Goal: Transaction & Acquisition: Purchase product/service

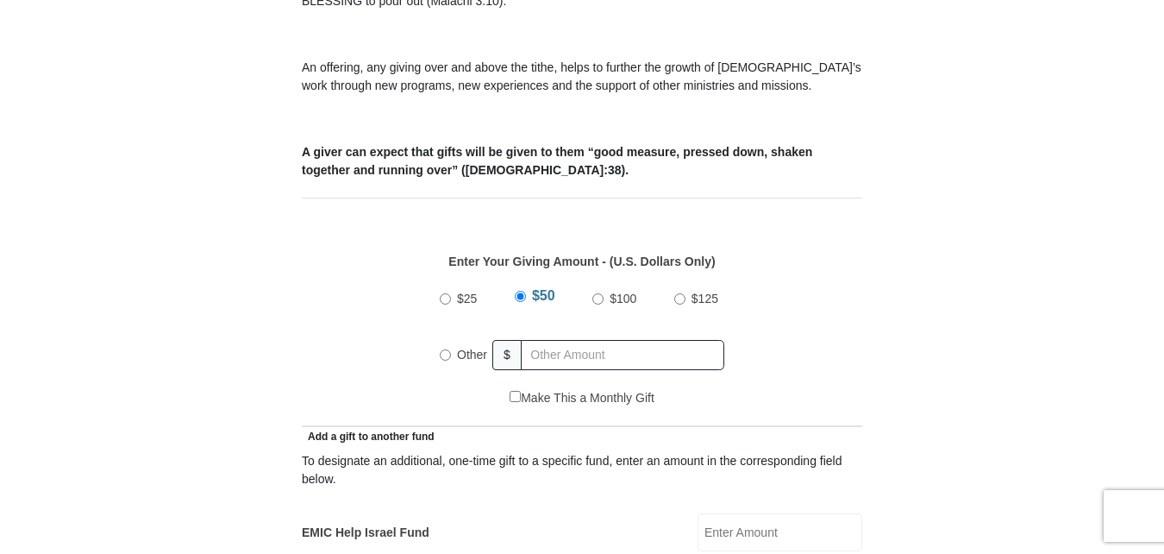
scroll to position [684, 0]
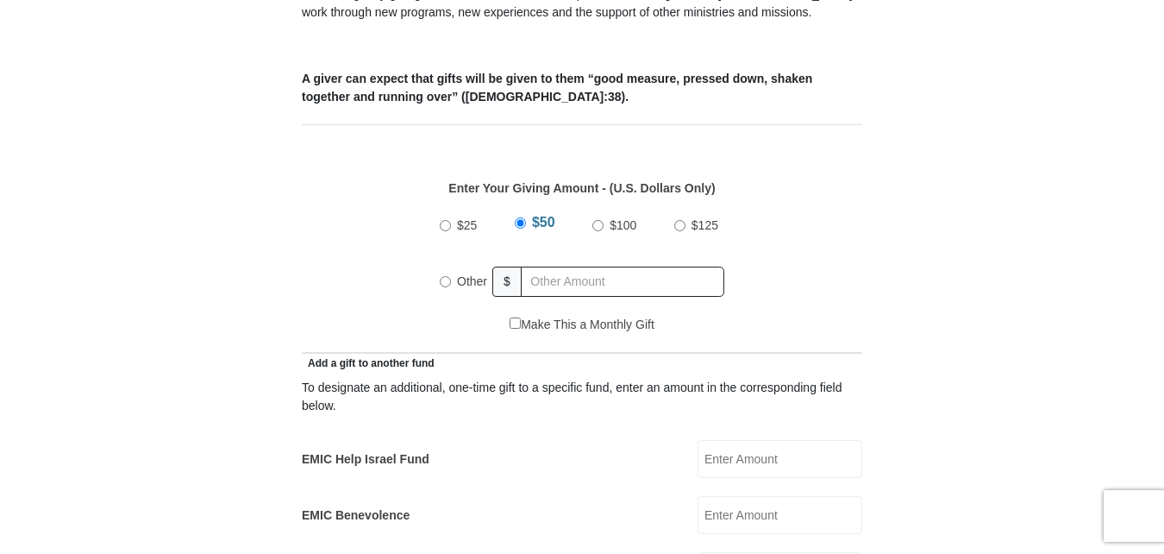
click at [444, 276] on input "Other" at bounding box center [445, 281] width 11 height 11
radio input "true"
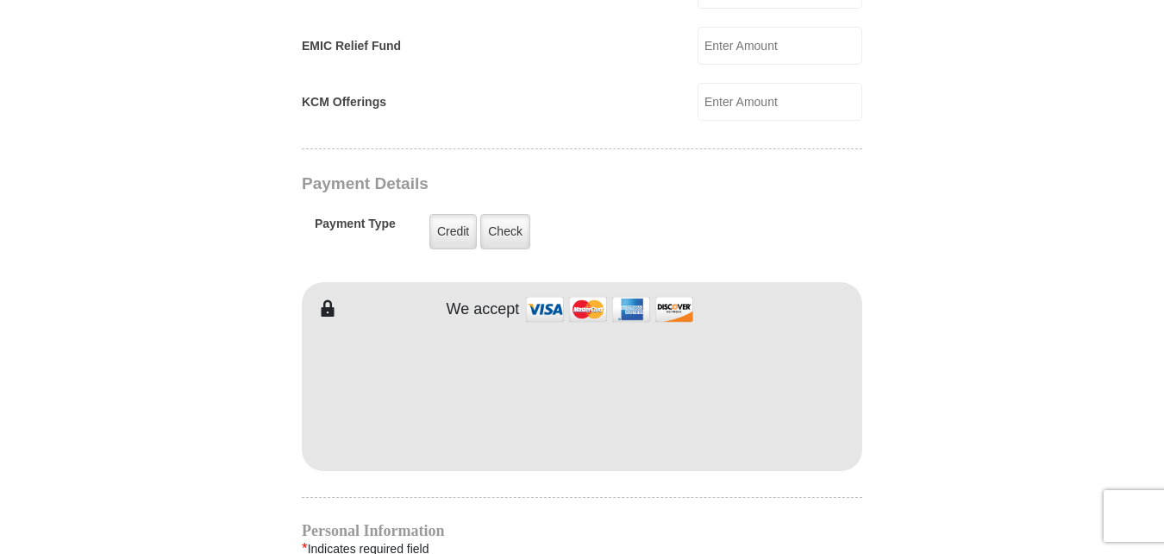
scroll to position [1267, 0]
type input "67.00"
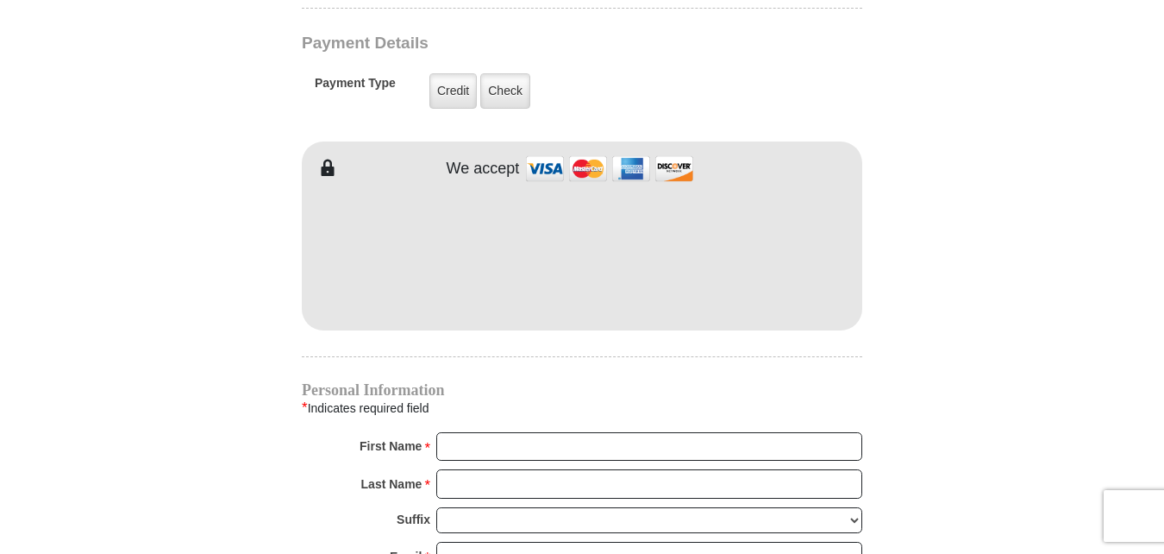
scroll to position [1493, 0]
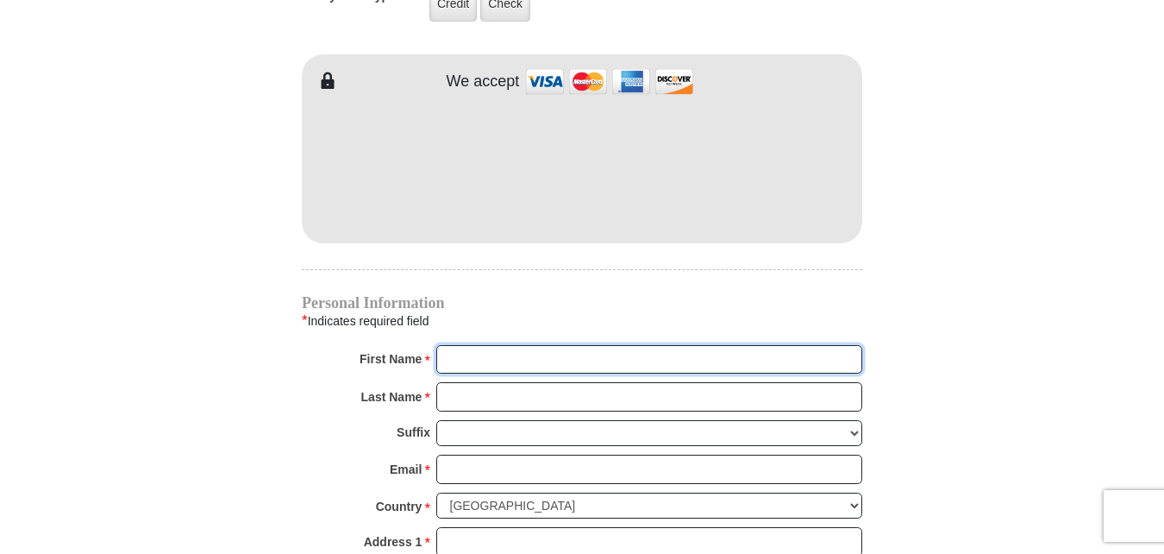
click at [509, 345] on input "First Name *" at bounding box center [649, 359] width 426 height 29
type input "Kim"
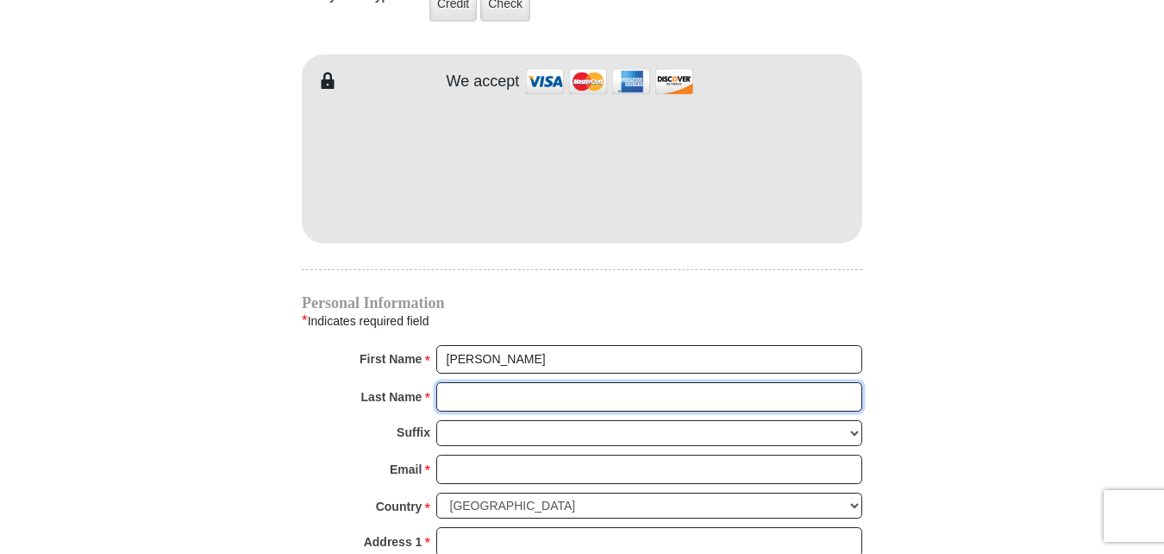
type input "Rose"
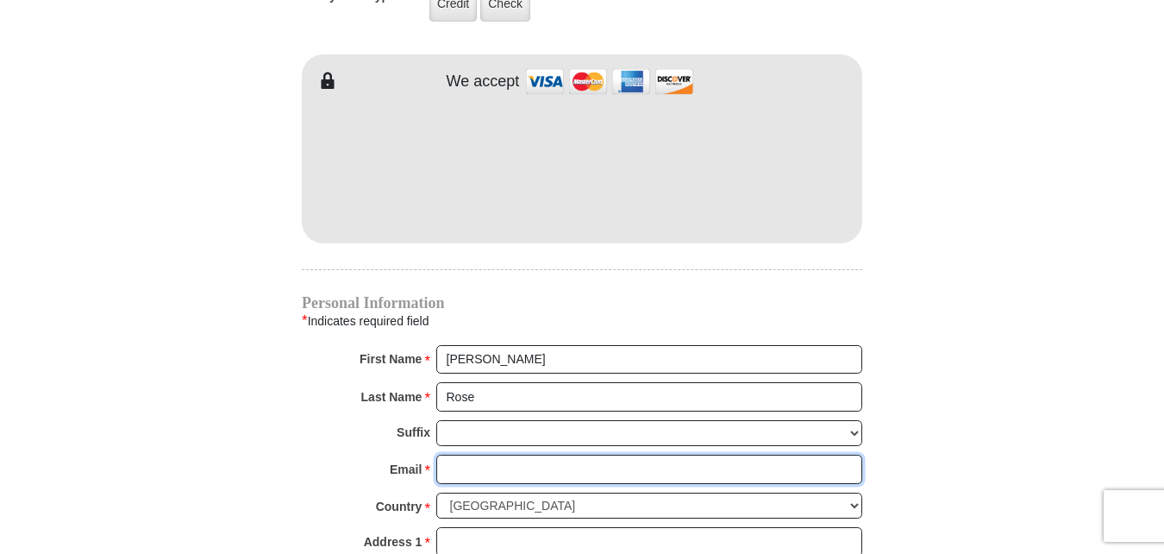
type input "Kimbo4669@gmail.com"
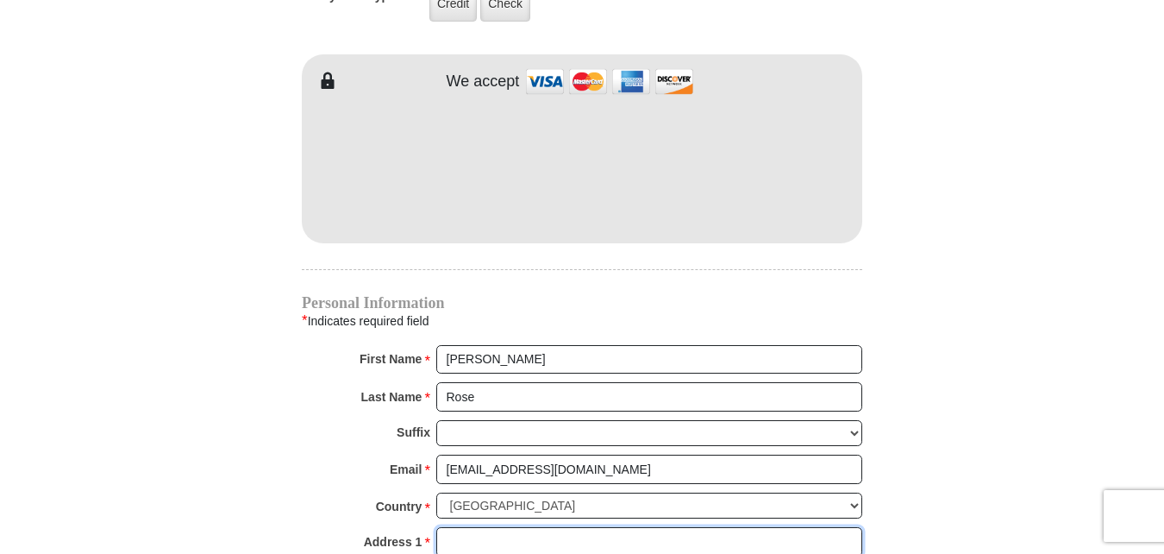
type input "4521 Copper Point Dr"
type input "Crowley"
select select "TX"
type input "76036"
type input "4695003825"
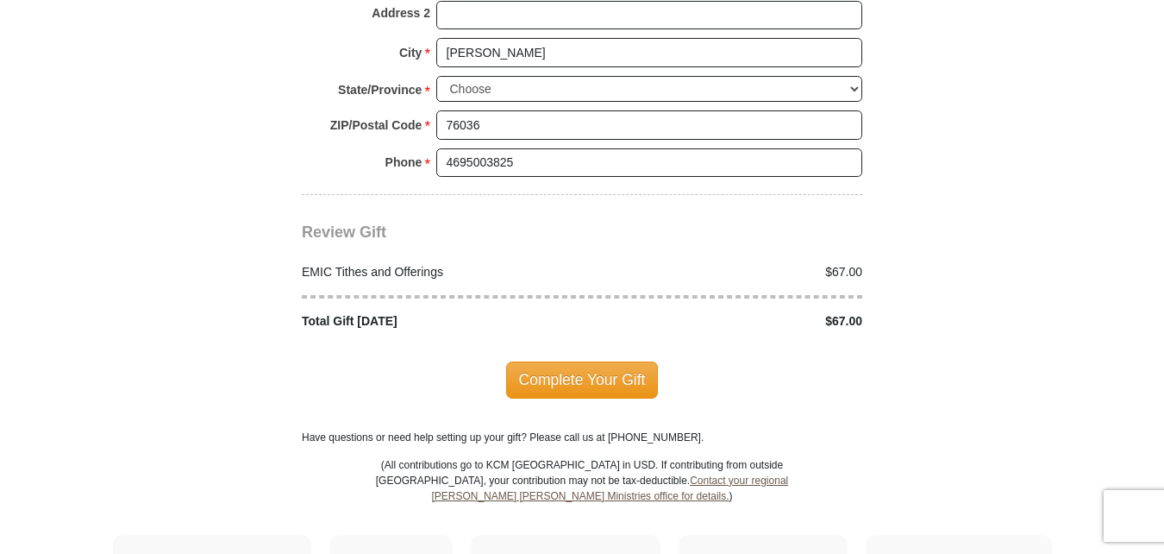
scroll to position [2037, 0]
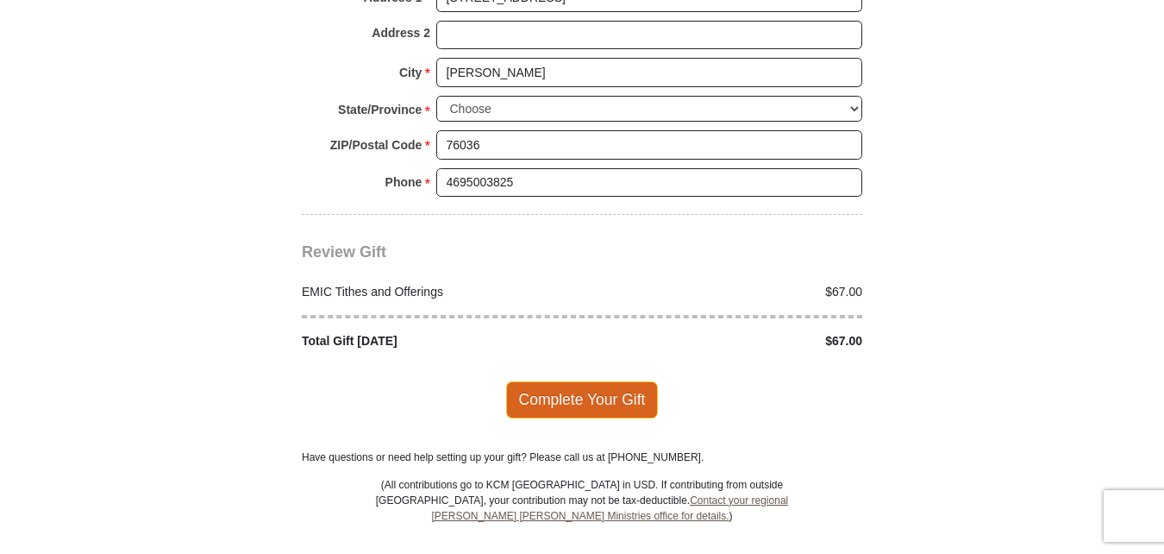
click at [582, 381] on span "Complete Your Gift" at bounding box center [582, 399] width 153 height 36
